Goal: Information Seeking & Learning: Learn about a topic

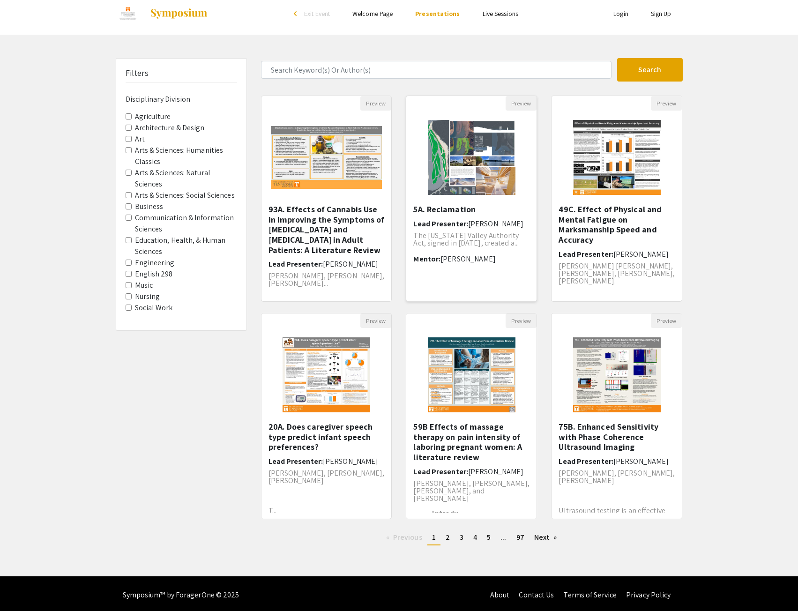
scroll to position [10, 0]
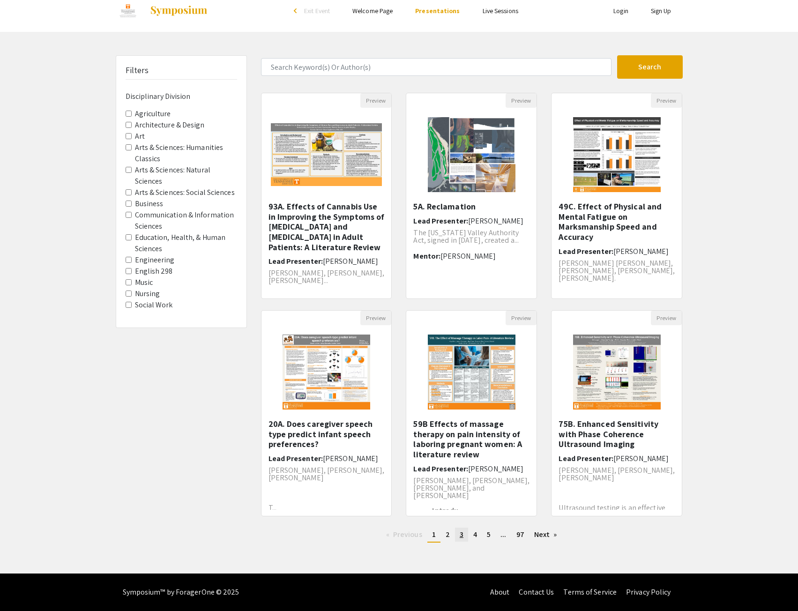
click at [460, 537] on span "3" at bounding box center [462, 535] width 4 height 10
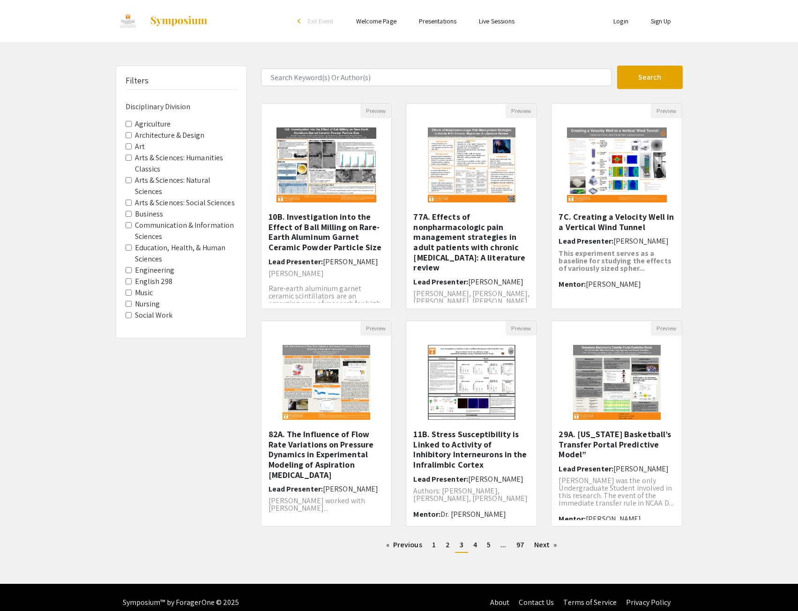
click at [128, 269] on Division-Engineering "Engineering" at bounding box center [129, 270] width 6 height 6
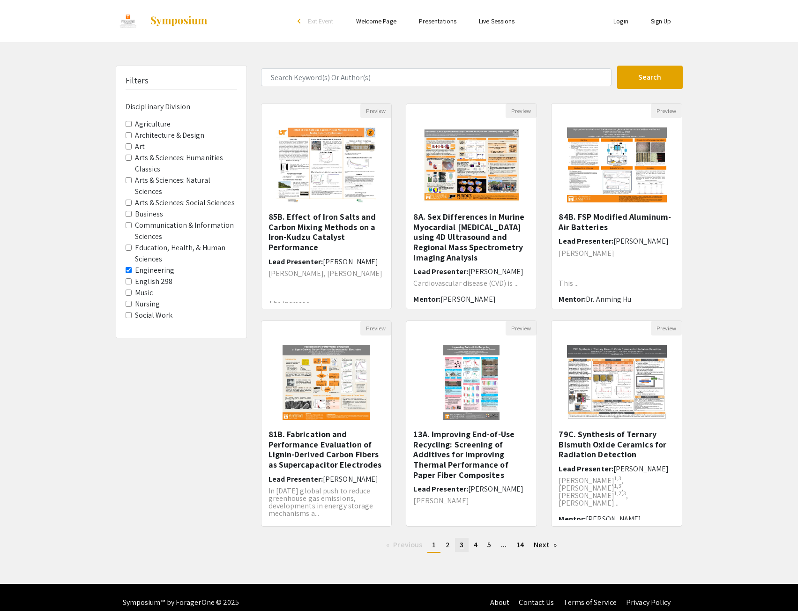
click at [465, 542] on link "page 3" at bounding box center [461, 545] width 13 height 14
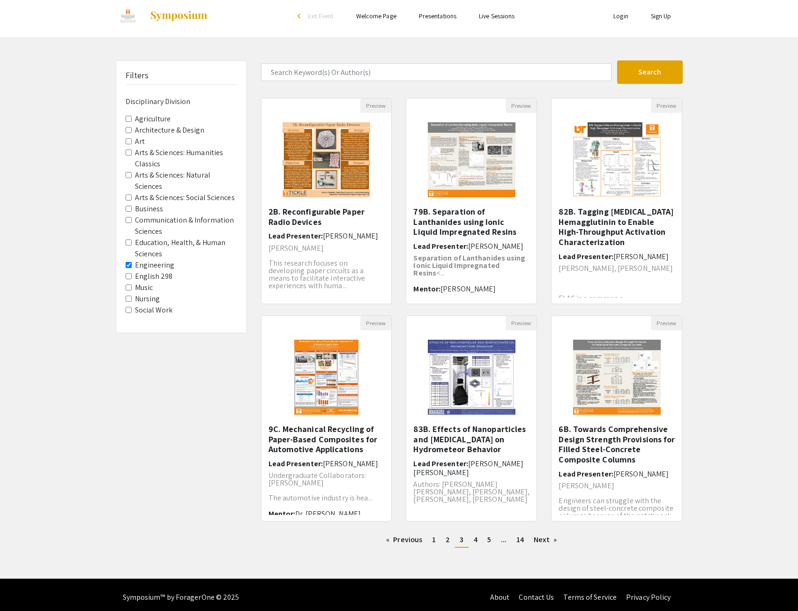
scroll to position [10, 0]
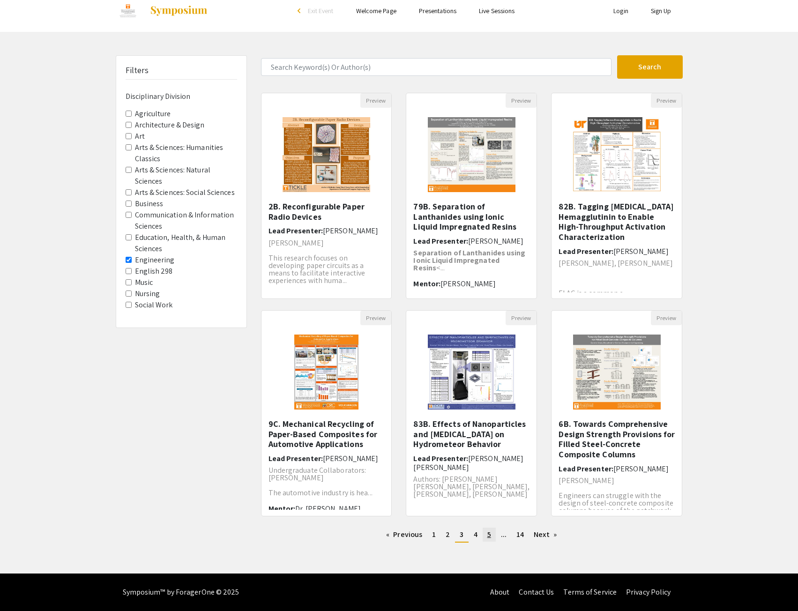
click at [491, 539] on link "page 5" at bounding box center [489, 535] width 13 height 14
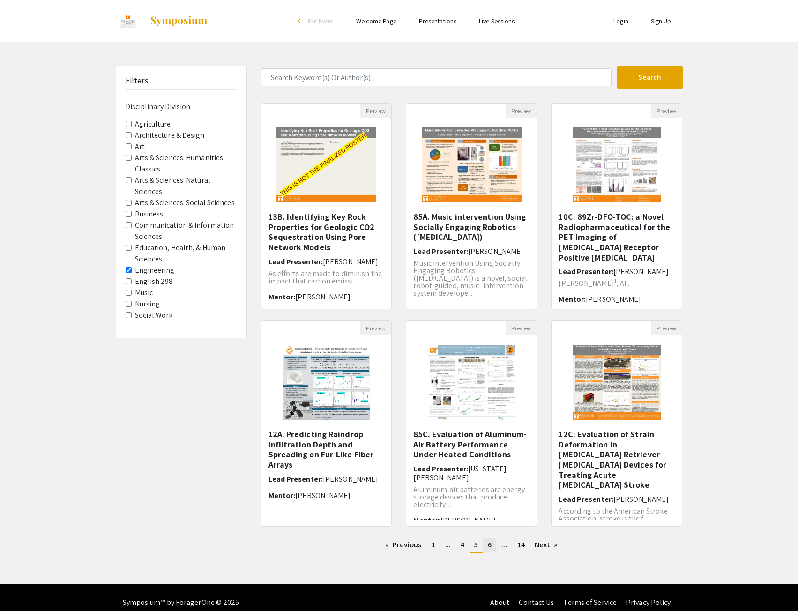
click at [491, 542] on span "6" at bounding box center [490, 545] width 4 height 10
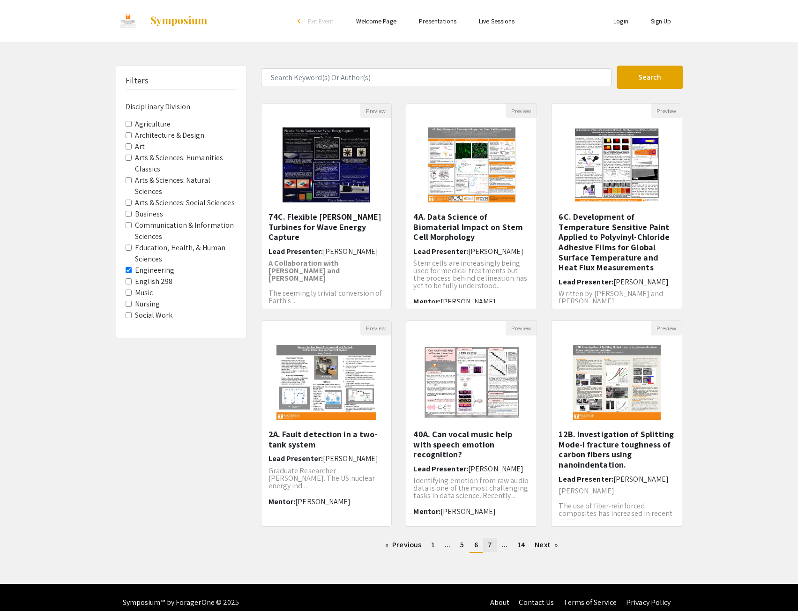
click at [492, 546] on link "page 7" at bounding box center [490, 545] width 14 height 14
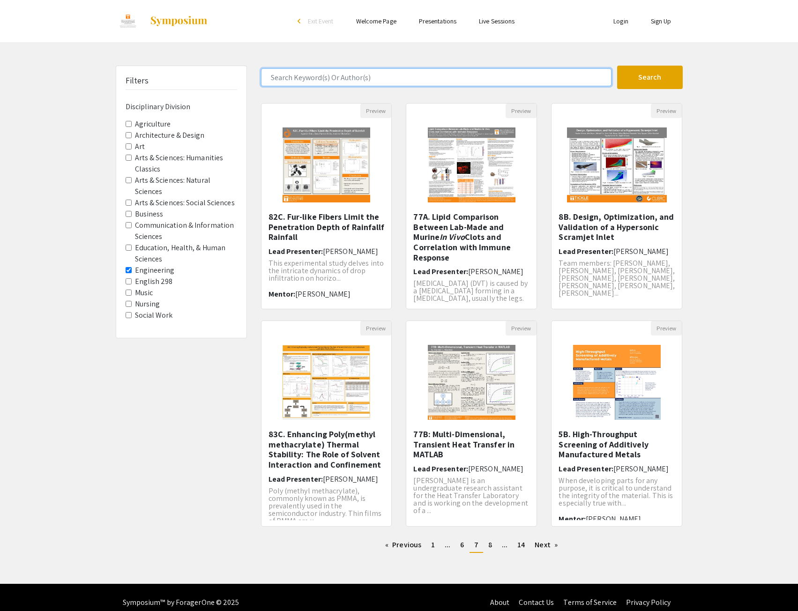
click at [367, 82] on input "Search Keyword(s) Or Author(s)" at bounding box center [436, 77] width 351 height 18
click at [617, 66] on button "Search" at bounding box center [650, 77] width 66 height 23
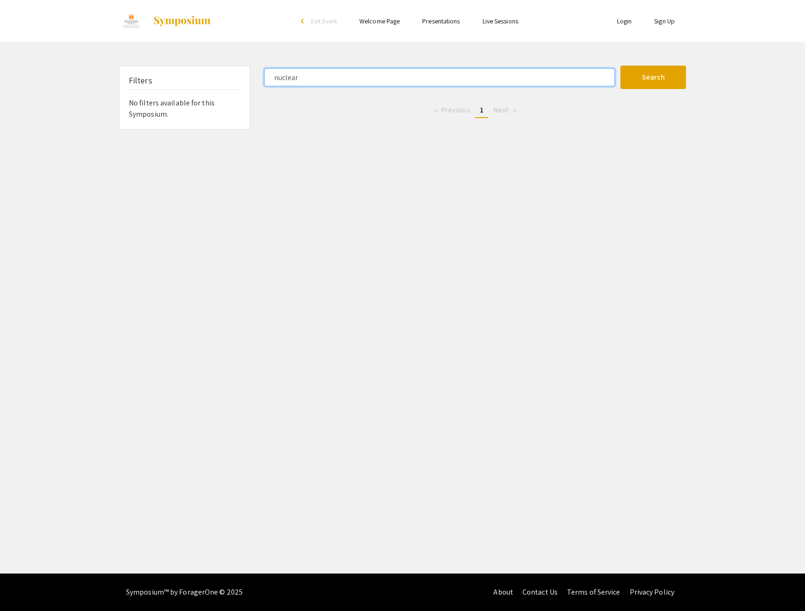
type input "nuclear"
click at [620, 66] on button "Search" at bounding box center [653, 77] width 66 height 23
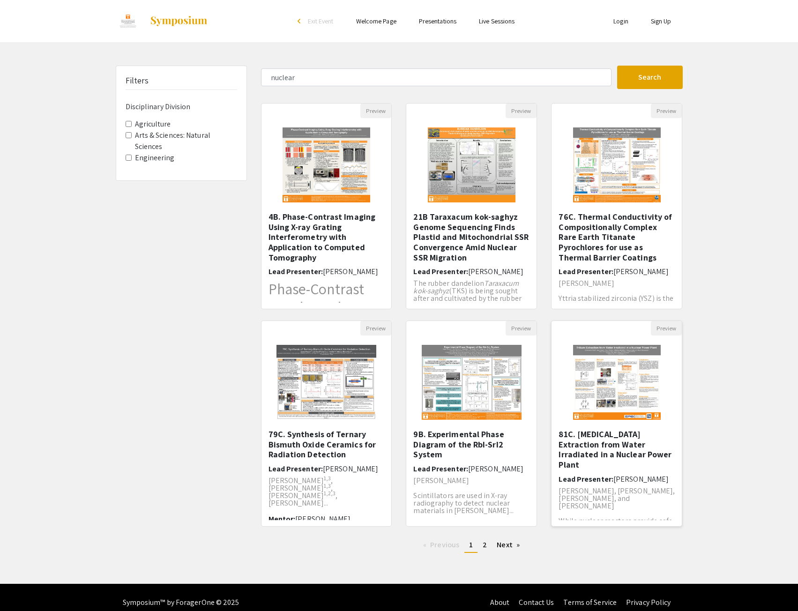
click at [599, 389] on img at bounding box center [617, 383] width 106 height 94
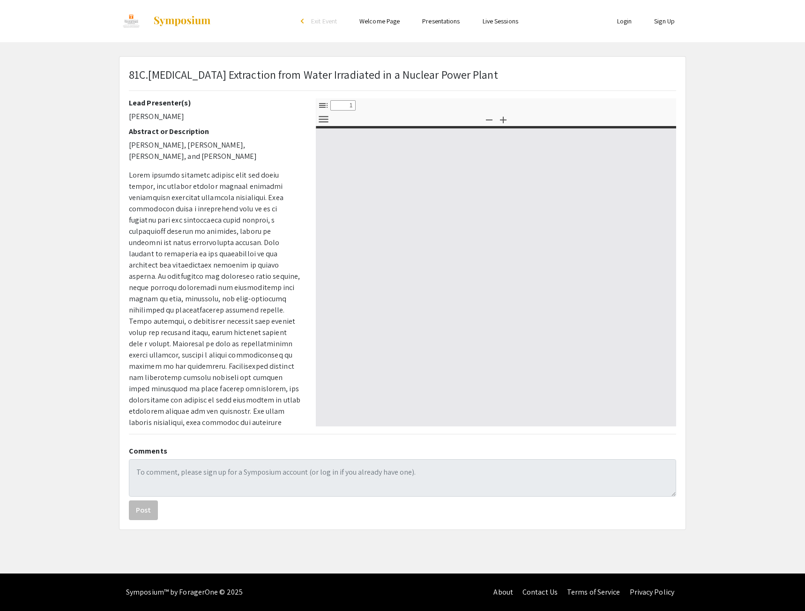
select select "custom"
type input "0"
select select "custom"
type input "1"
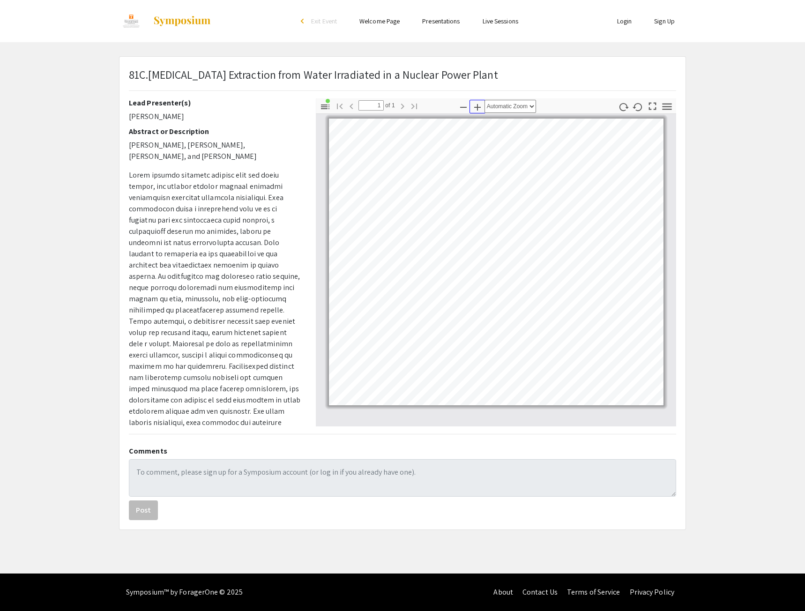
click at [476, 104] on icon "button" at bounding box center [477, 107] width 11 height 11
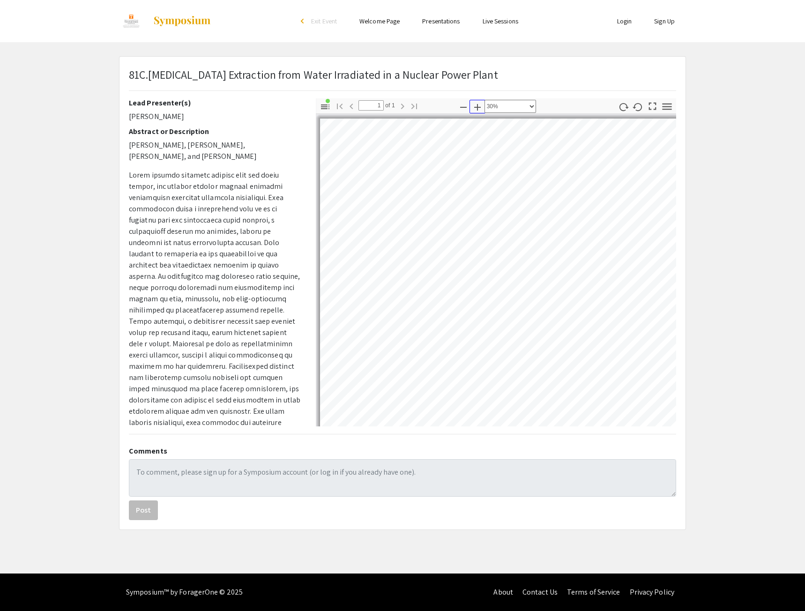
click at [476, 104] on icon "button" at bounding box center [477, 107] width 11 height 11
select select "0.5"
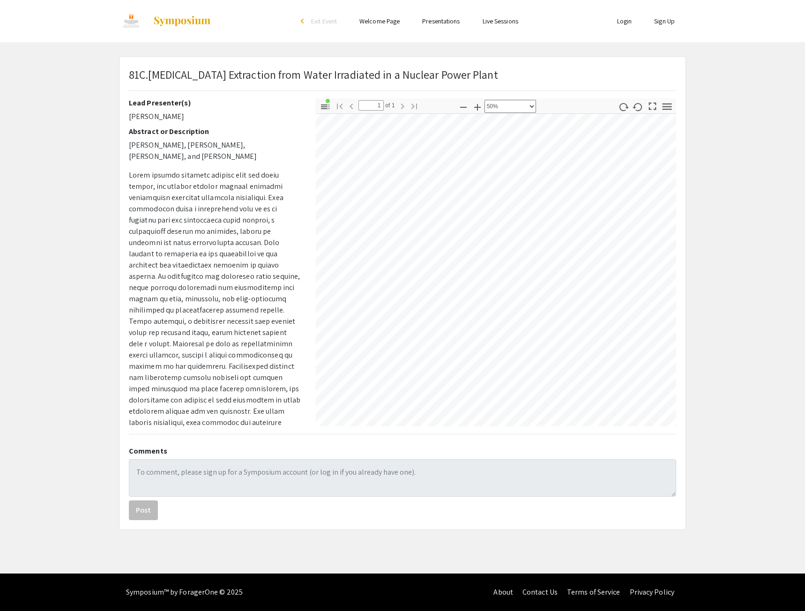
scroll to position [469, 406]
